Goal: Book appointment/travel/reservation

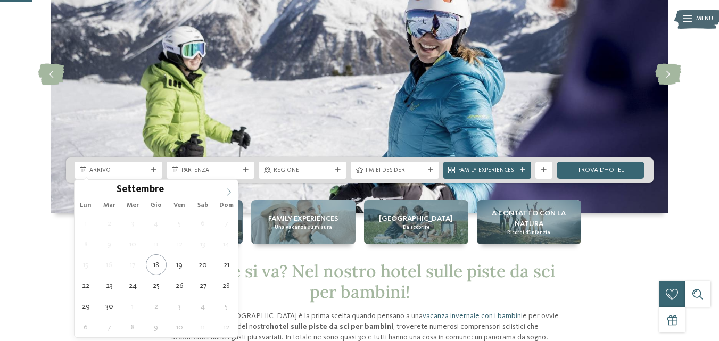
click at [226, 188] on icon at bounding box center [228, 191] width 7 height 7
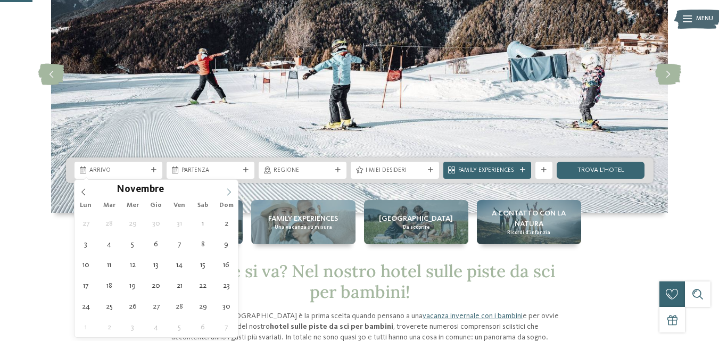
click at [226, 188] on icon at bounding box center [228, 191] width 7 height 7
type input "****"
click at [226, 188] on icon at bounding box center [228, 191] width 7 height 7
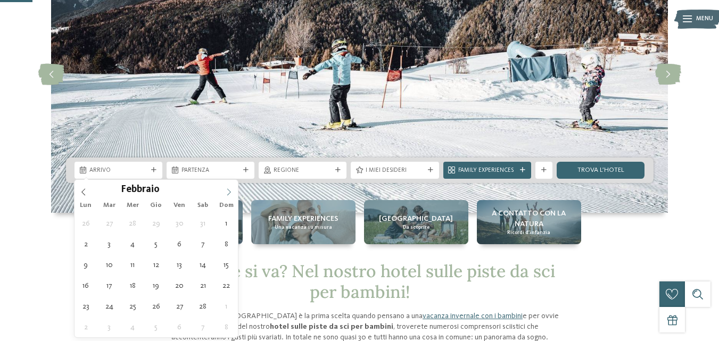
click at [226, 188] on icon at bounding box center [228, 191] width 7 height 7
type div "[DATE]"
type input "****"
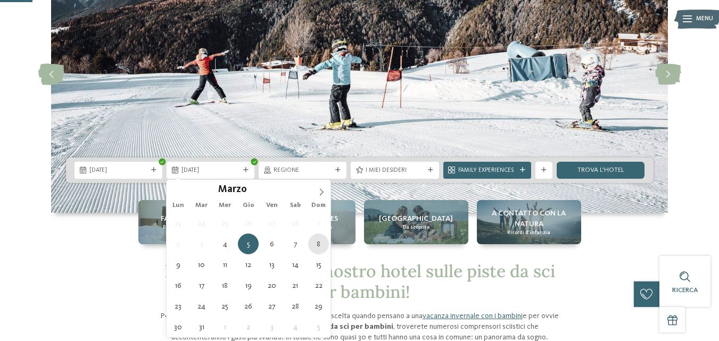
type div "[DATE]"
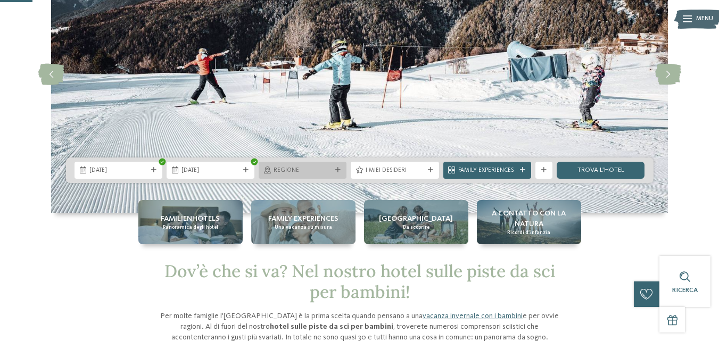
click at [308, 176] on div "Regione" at bounding box center [302, 170] width 88 height 17
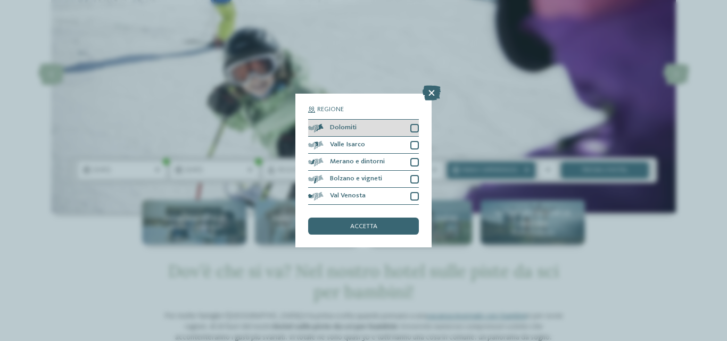
click at [411, 127] on div at bounding box center [414, 128] width 9 height 9
click at [355, 221] on div "accetta" at bounding box center [363, 226] width 111 height 17
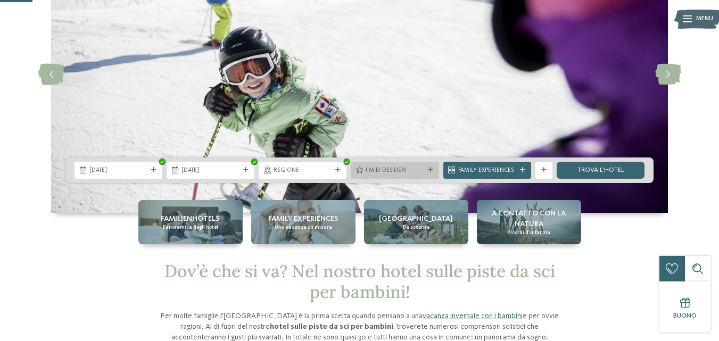
click at [407, 172] on span "I miei desideri" at bounding box center [394, 170] width 58 height 9
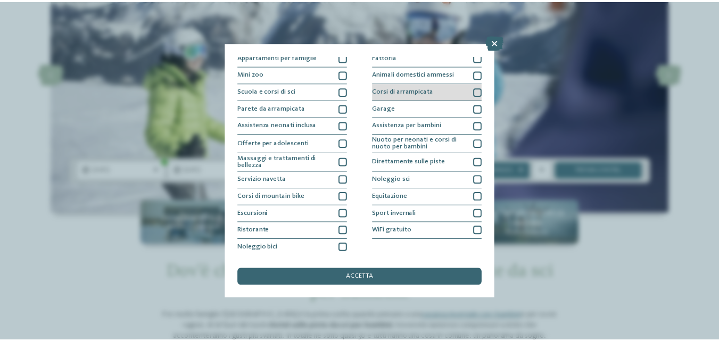
scroll to position [107, 0]
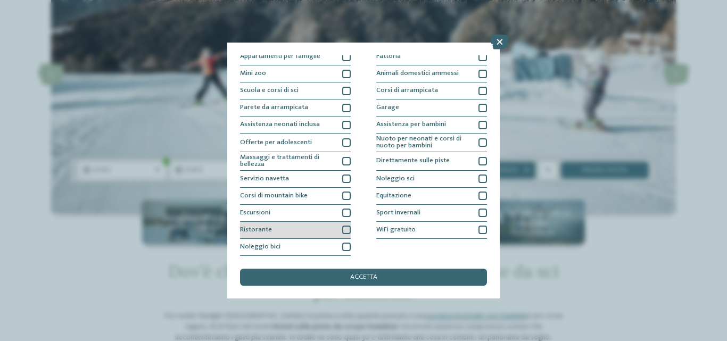
click at [342, 229] on div at bounding box center [346, 230] width 9 height 9
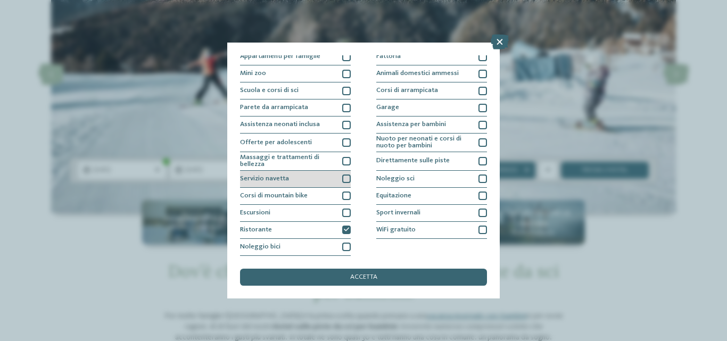
click at [342, 178] on div at bounding box center [346, 178] width 9 height 9
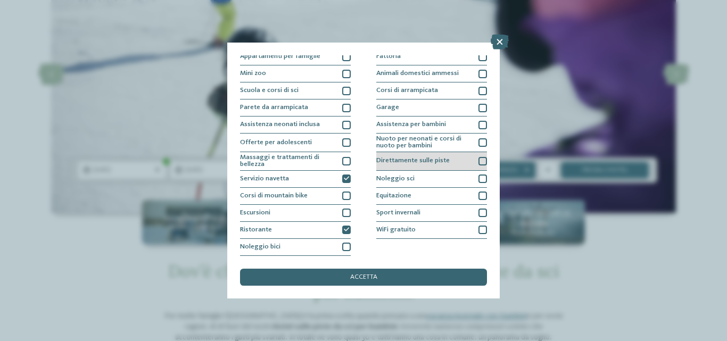
click at [478, 160] on div at bounding box center [482, 161] width 9 height 9
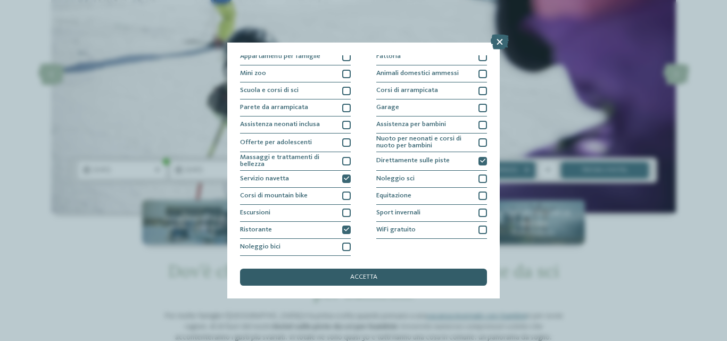
click at [391, 276] on div "accetta" at bounding box center [363, 277] width 247 height 17
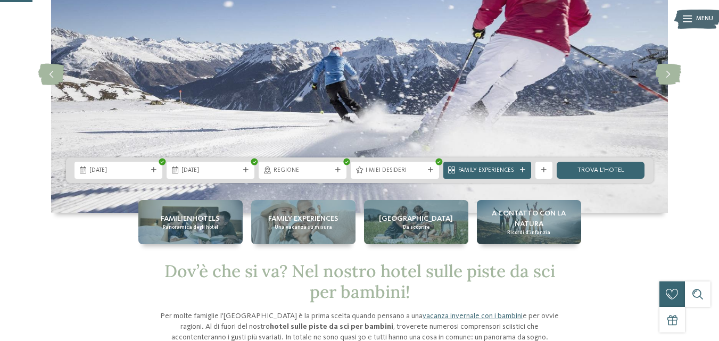
click at [509, 166] on span "Family Experiences" at bounding box center [487, 170] width 58 height 9
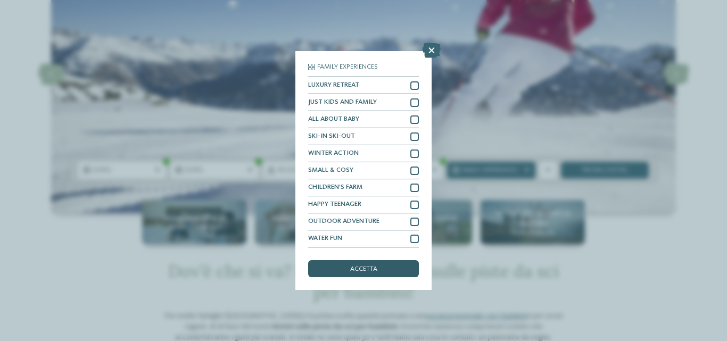
click at [358, 269] on span "accetta" at bounding box center [363, 269] width 27 height 7
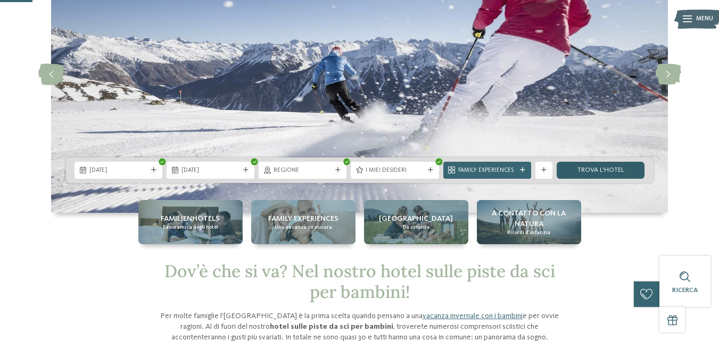
click at [580, 168] on link "trova l’hotel" at bounding box center [600, 170] width 88 height 17
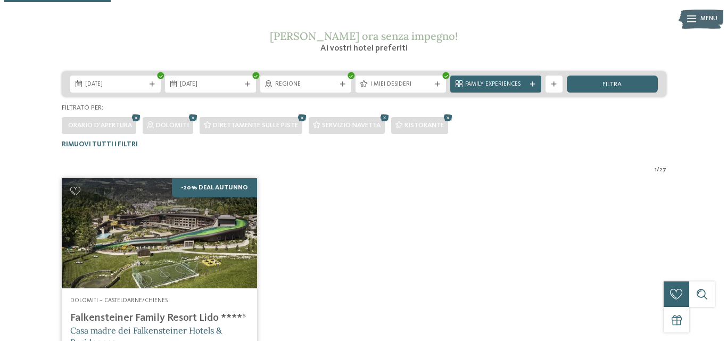
scroll to position [103, 0]
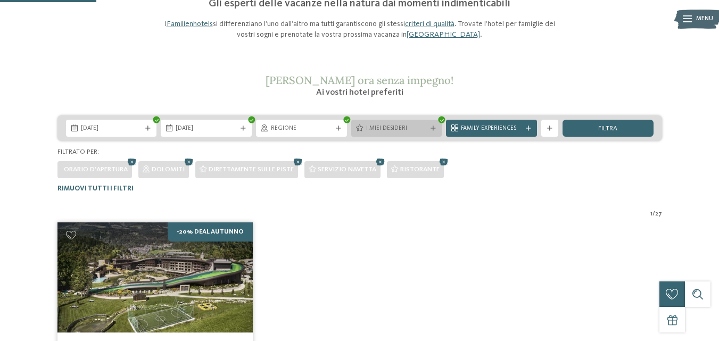
click at [435, 127] on icon at bounding box center [432, 128] width 5 height 5
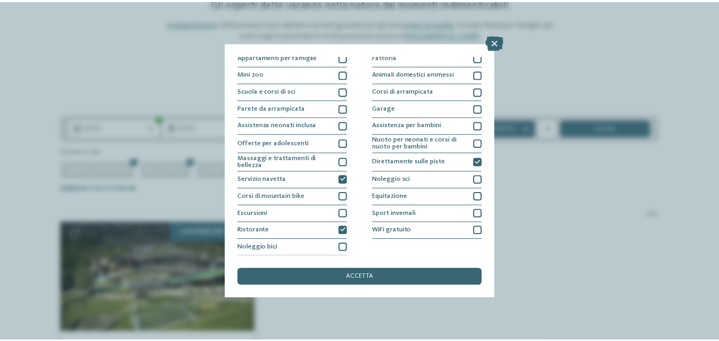
scroll to position [107, 0]
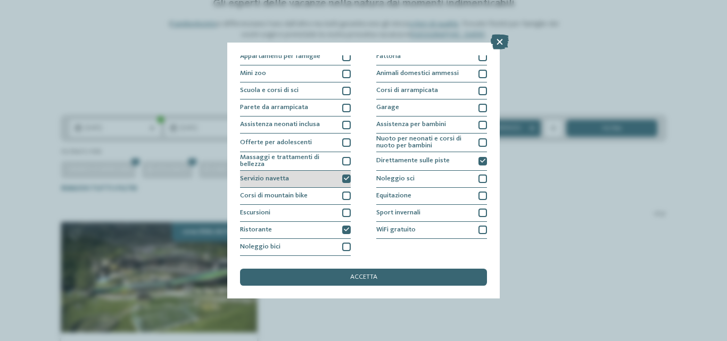
click at [344, 179] on icon at bounding box center [346, 178] width 5 height 5
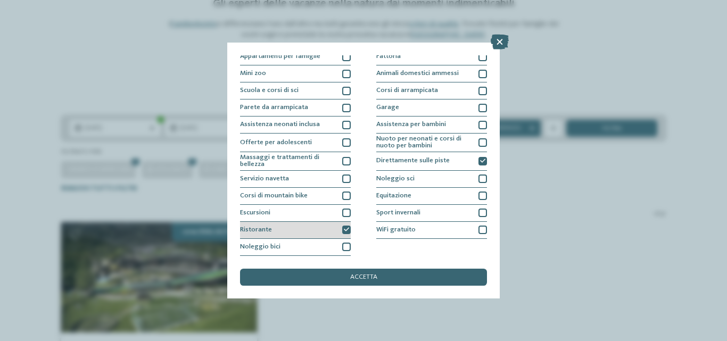
click at [347, 227] on div at bounding box center [346, 230] width 9 height 9
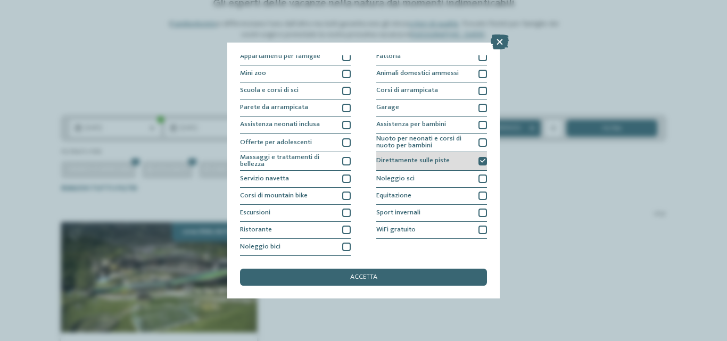
click at [480, 160] on icon at bounding box center [482, 160] width 5 height 5
click at [478, 160] on div at bounding box center [482, 161] width 9 height 9
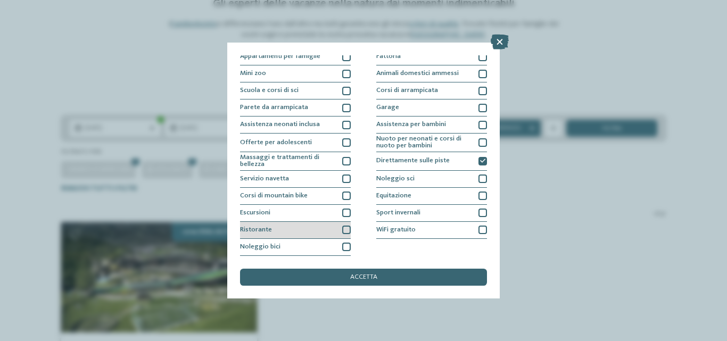
click at [342, 224] on div "Ristorante" at bounding box center [295, 230] width 111 height 17
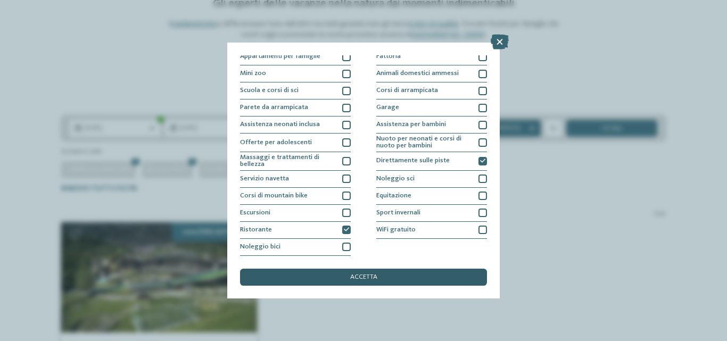
click at [356, 279] on span "accetta" at bounding box center [363, 277] width 27 height 7
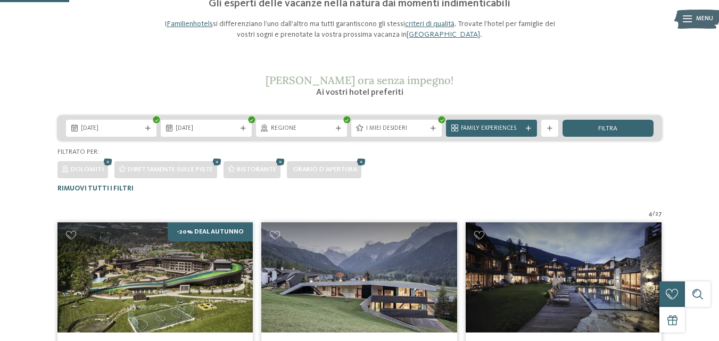
scroll to position [50, 0]
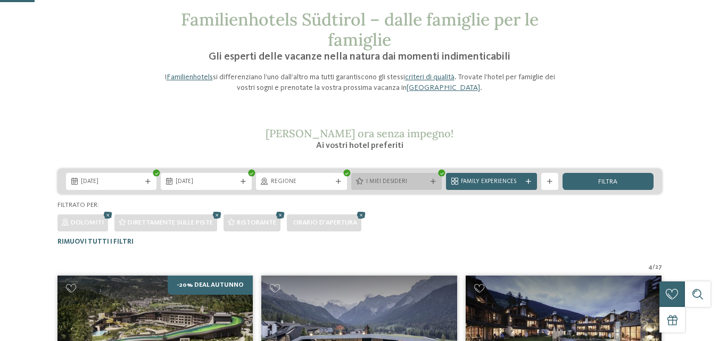
click at [423, 180] on span "I miei desideri" at bounding box center [396, 182] width 61 height 9
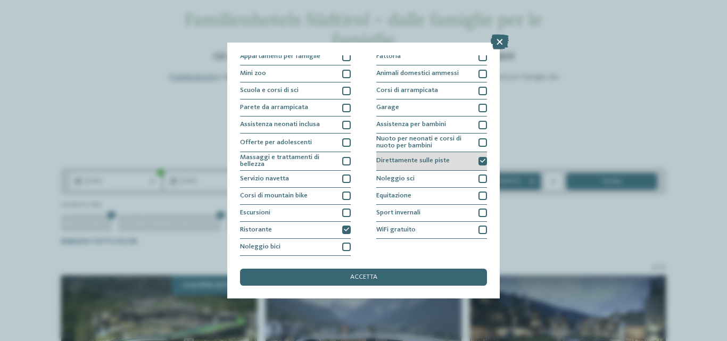
click at [480, 162] on icon at bounding box center [482, 160] width 5 height 5
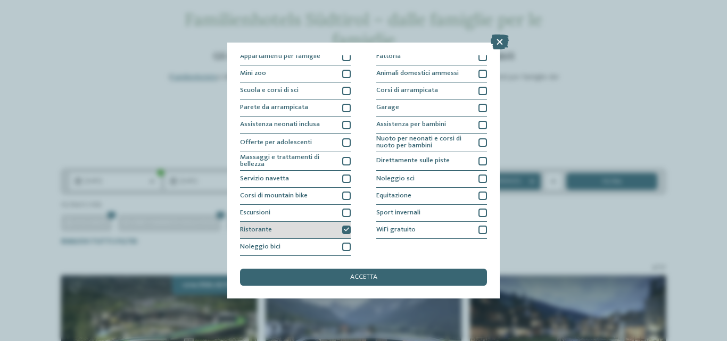
click at [344, 229] on icon at bounding box center [346, 229] width 5 height 5
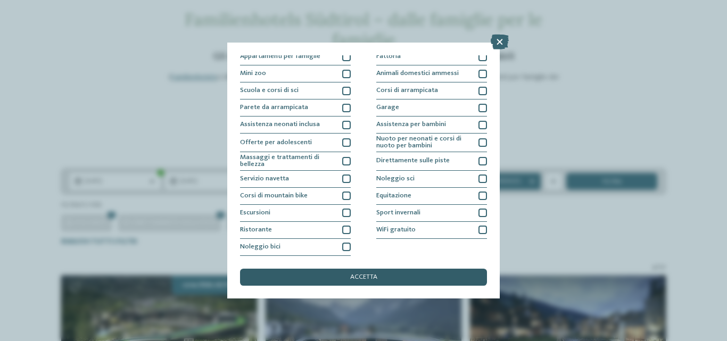
click at [350, 276] on span "accetta" at bounding box center [363, 277] width 27 height 7
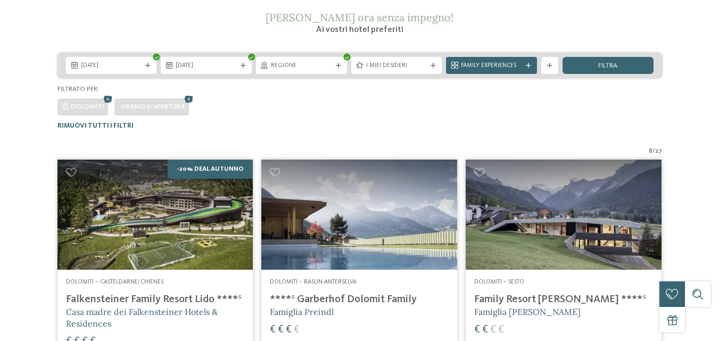
scroll to position [0, 0]
